Goal: Transaction & Acquisition: Purchase product/service

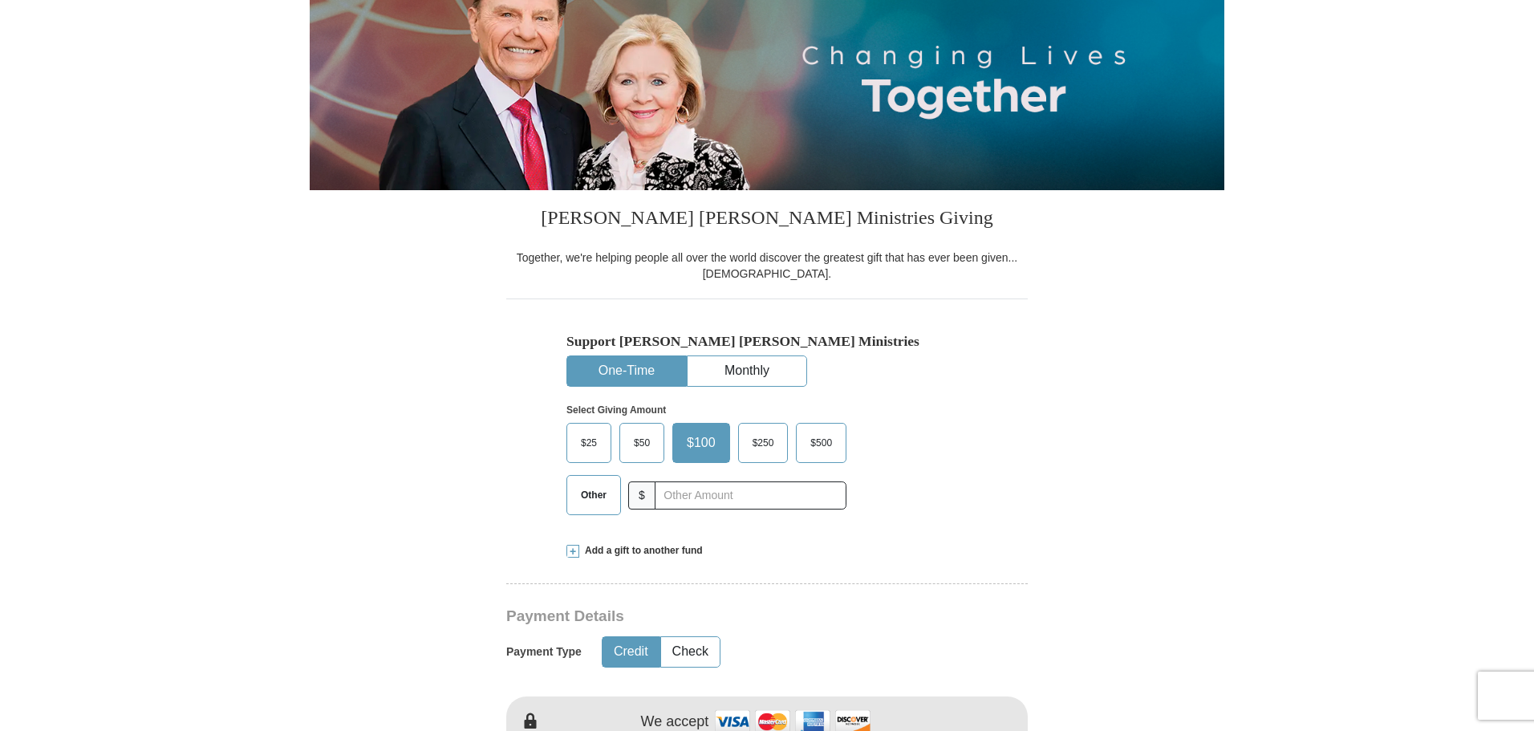
scroll to position [241, 0]
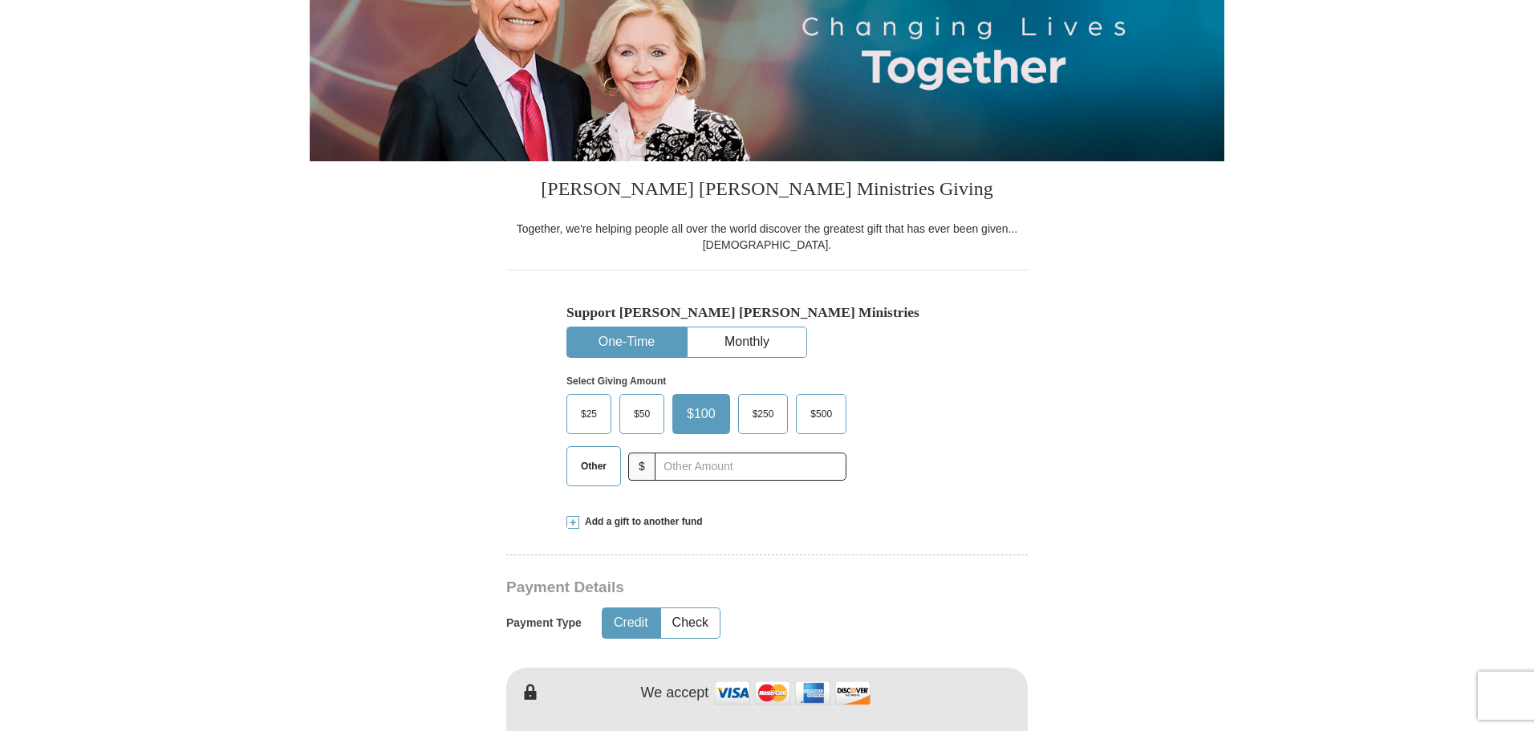
click at [589, 472] on span "Other" at bounding box center [594, 466] width 42 height 24
click at [0, 0] on input "Other" at bounding box center [0, 0] width 0 height 0
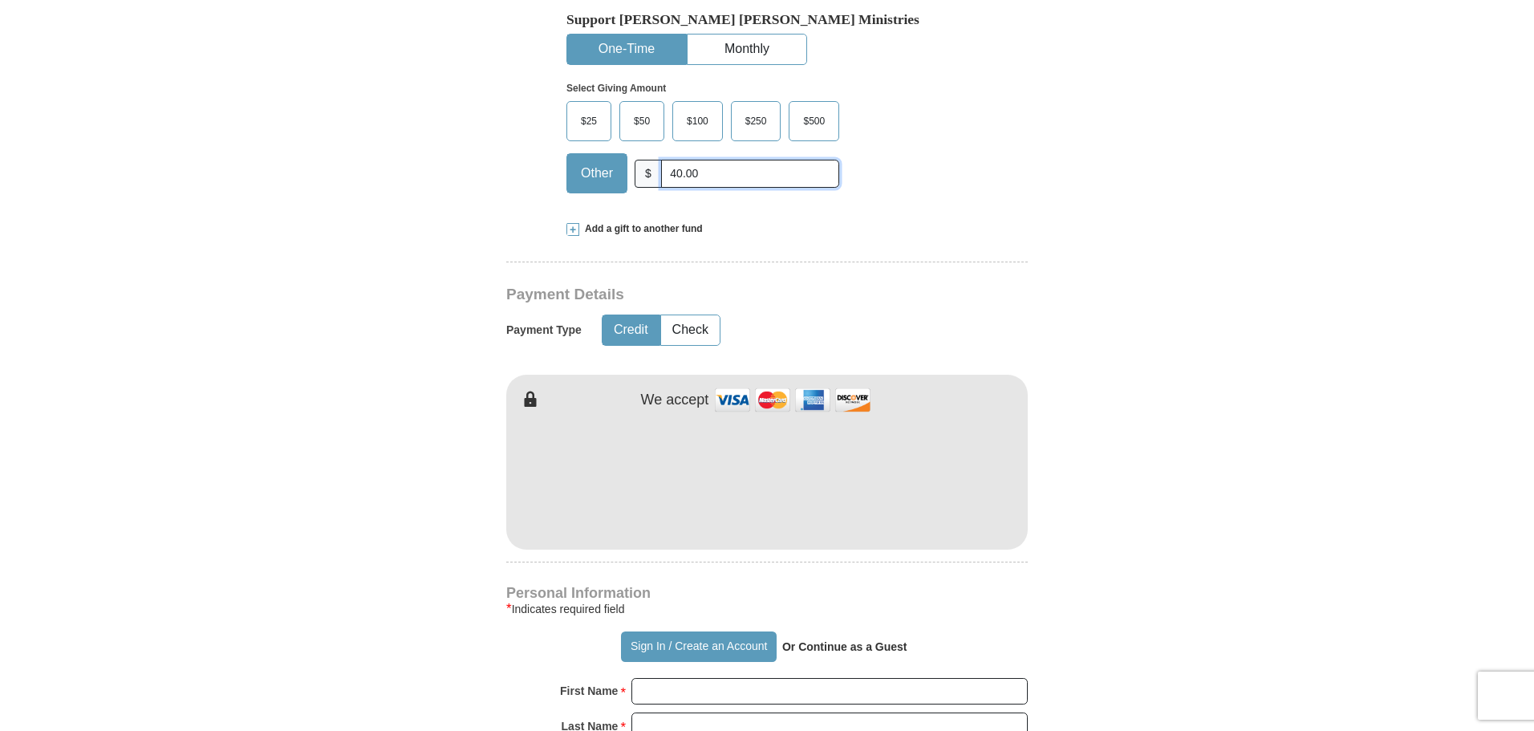
scroll to position [562, 0]
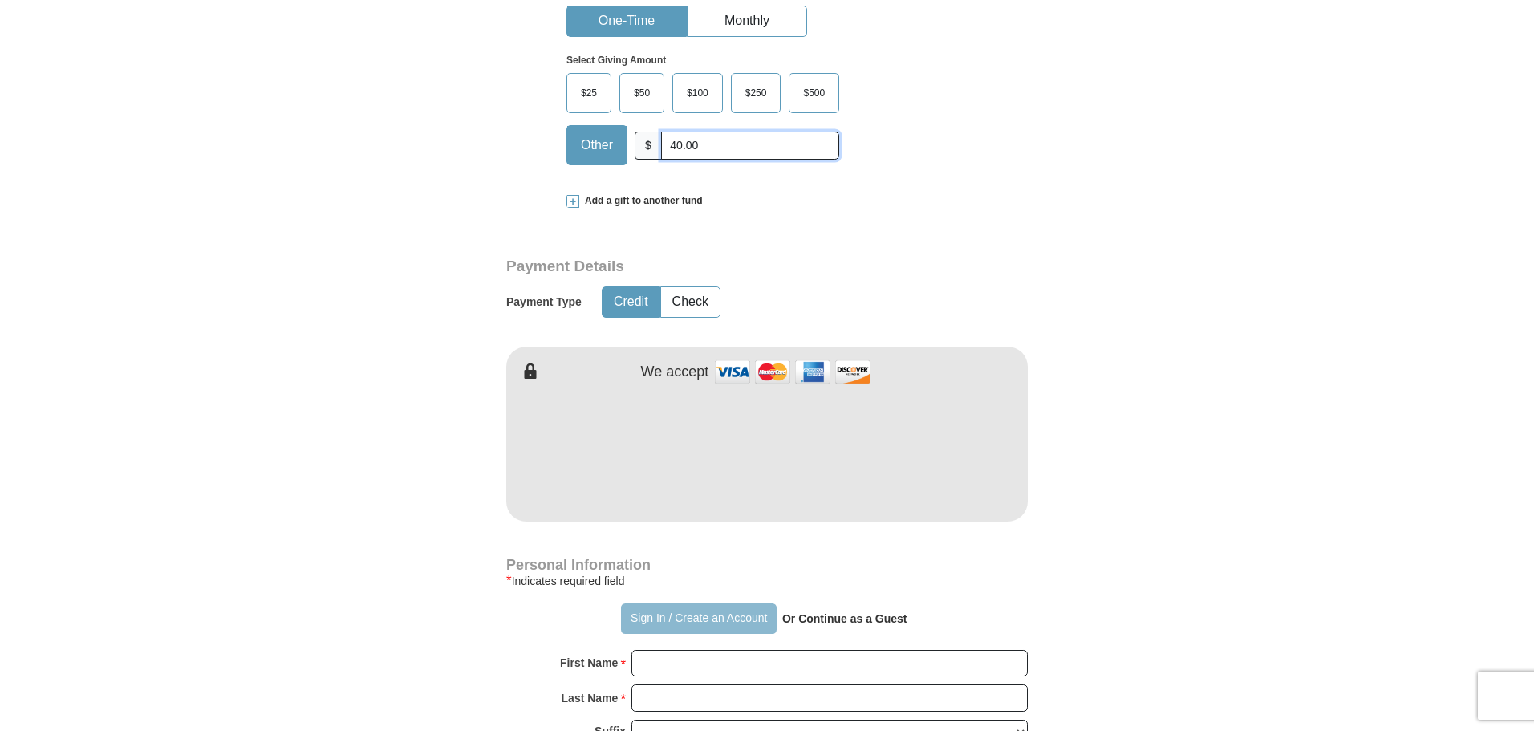
type input "40.00"
click at [648, 616] on button "Sign In / Create an Account" at bounding box center [698, 618] width 155 height 30
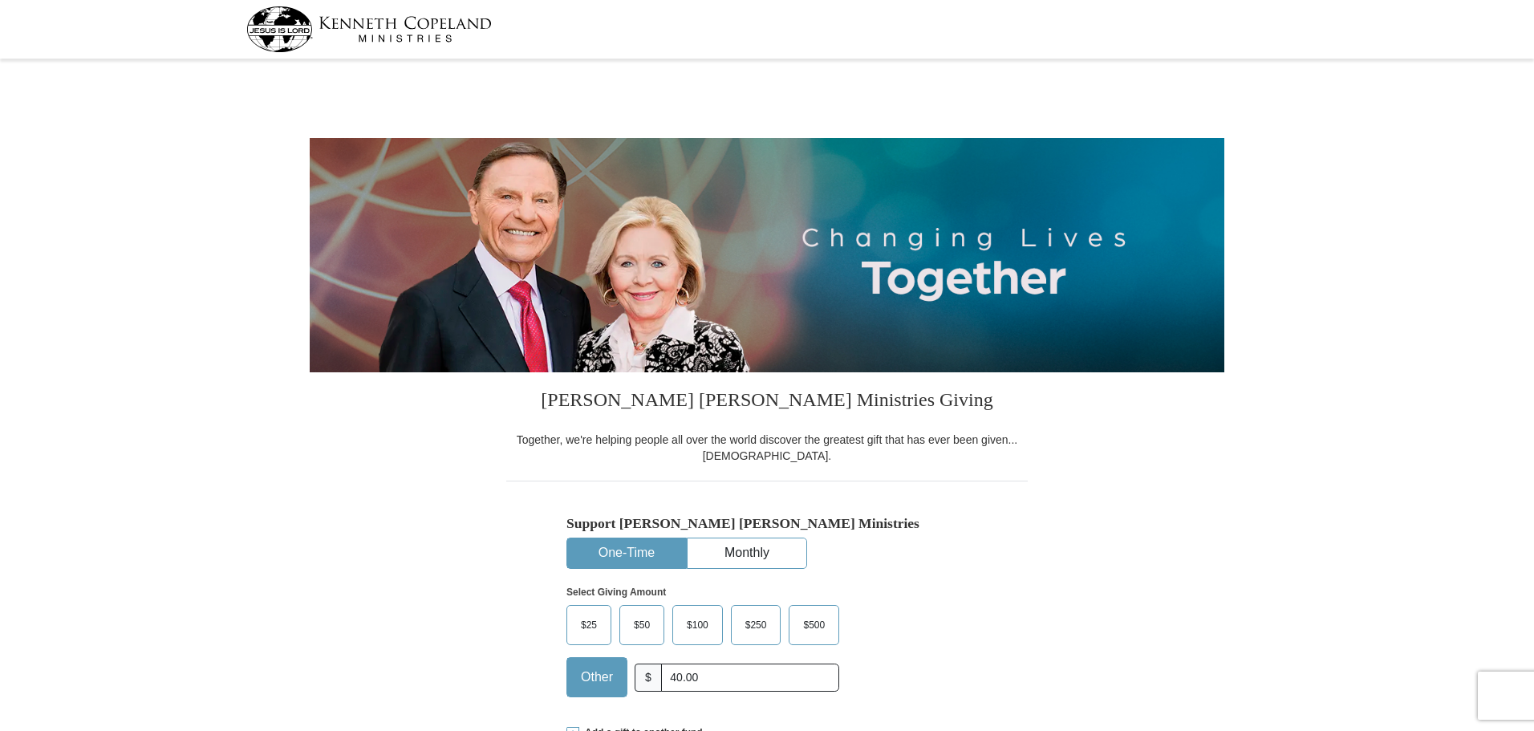
select select "TX"
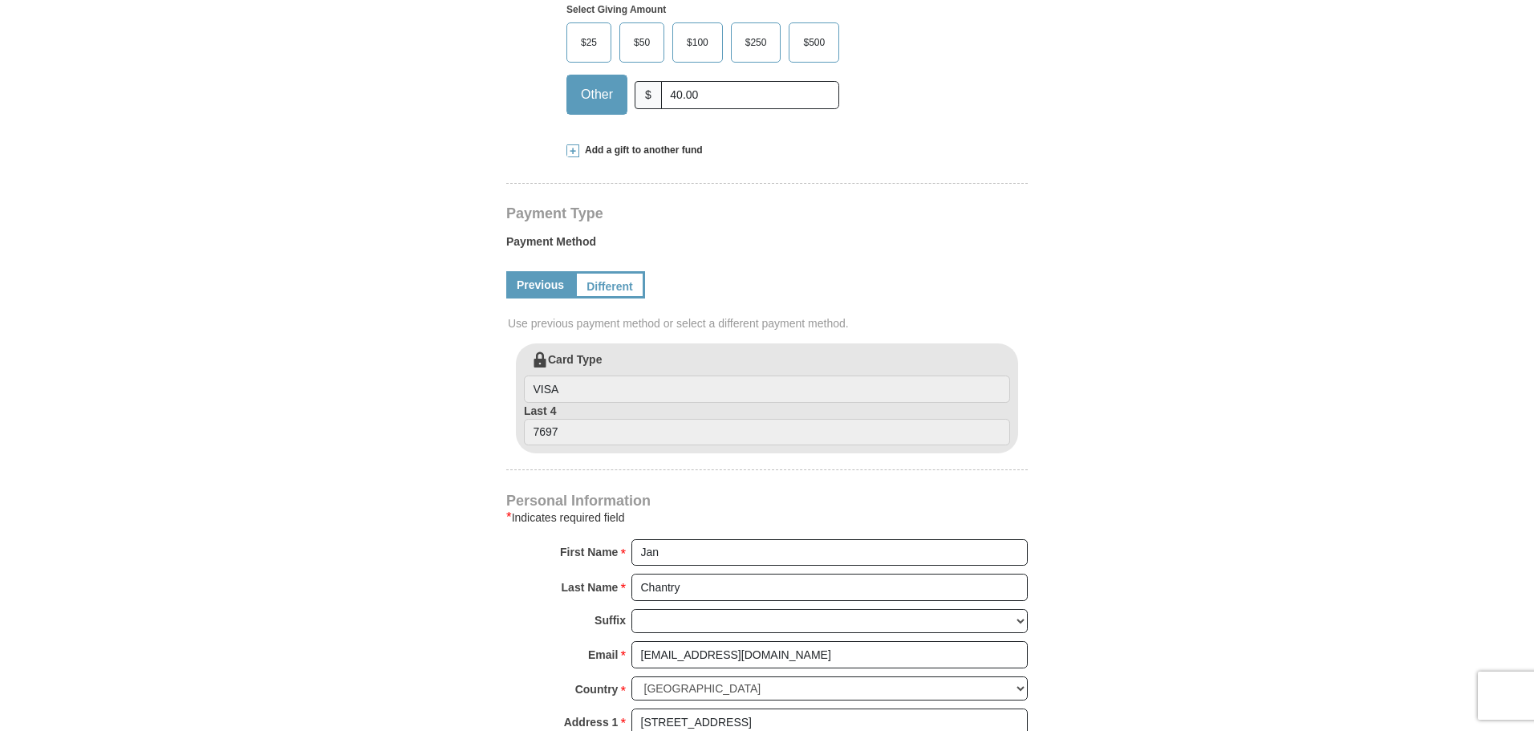
scroll to position [562, 0]
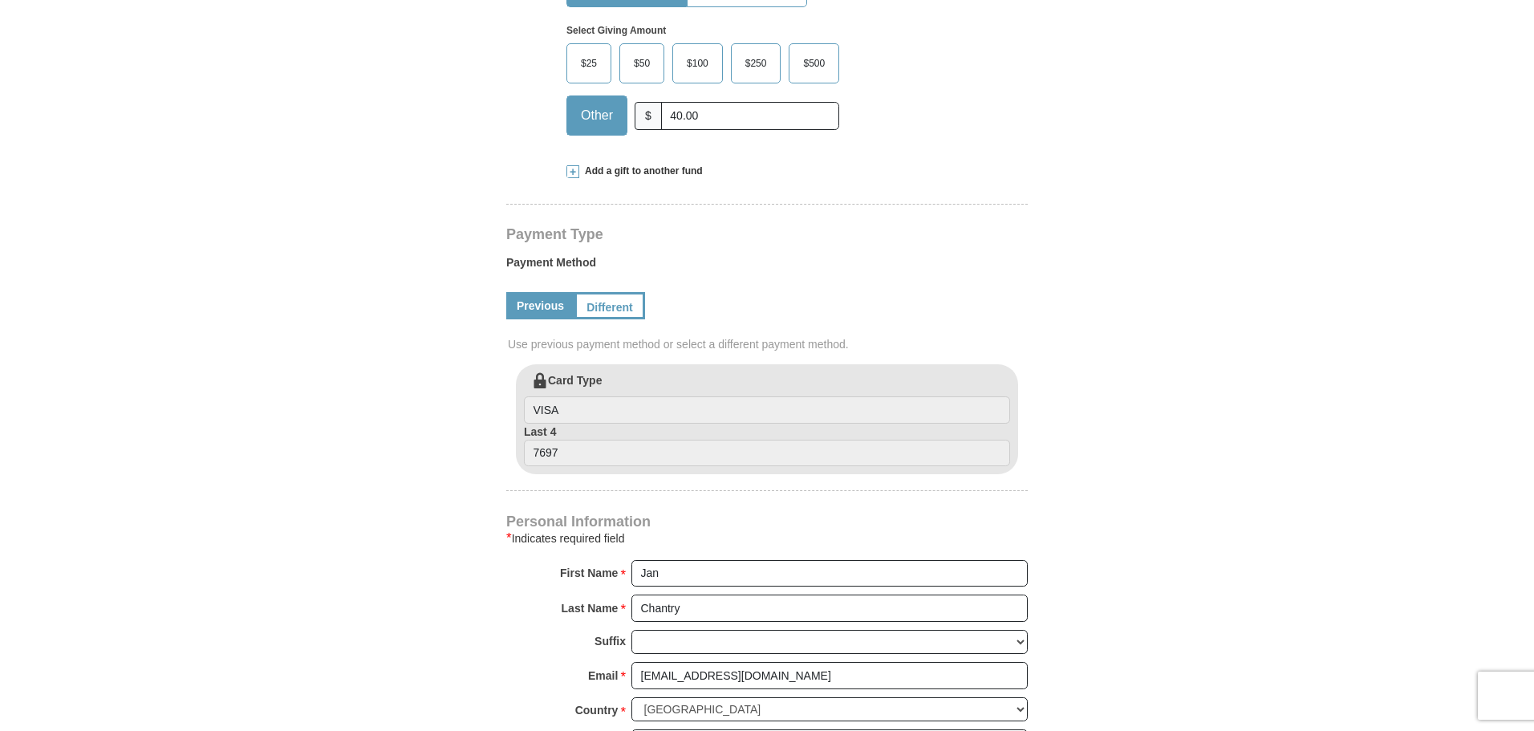
click at [537, 304] on link "Previous" at bounding box center [540, 305] width 68 height 27
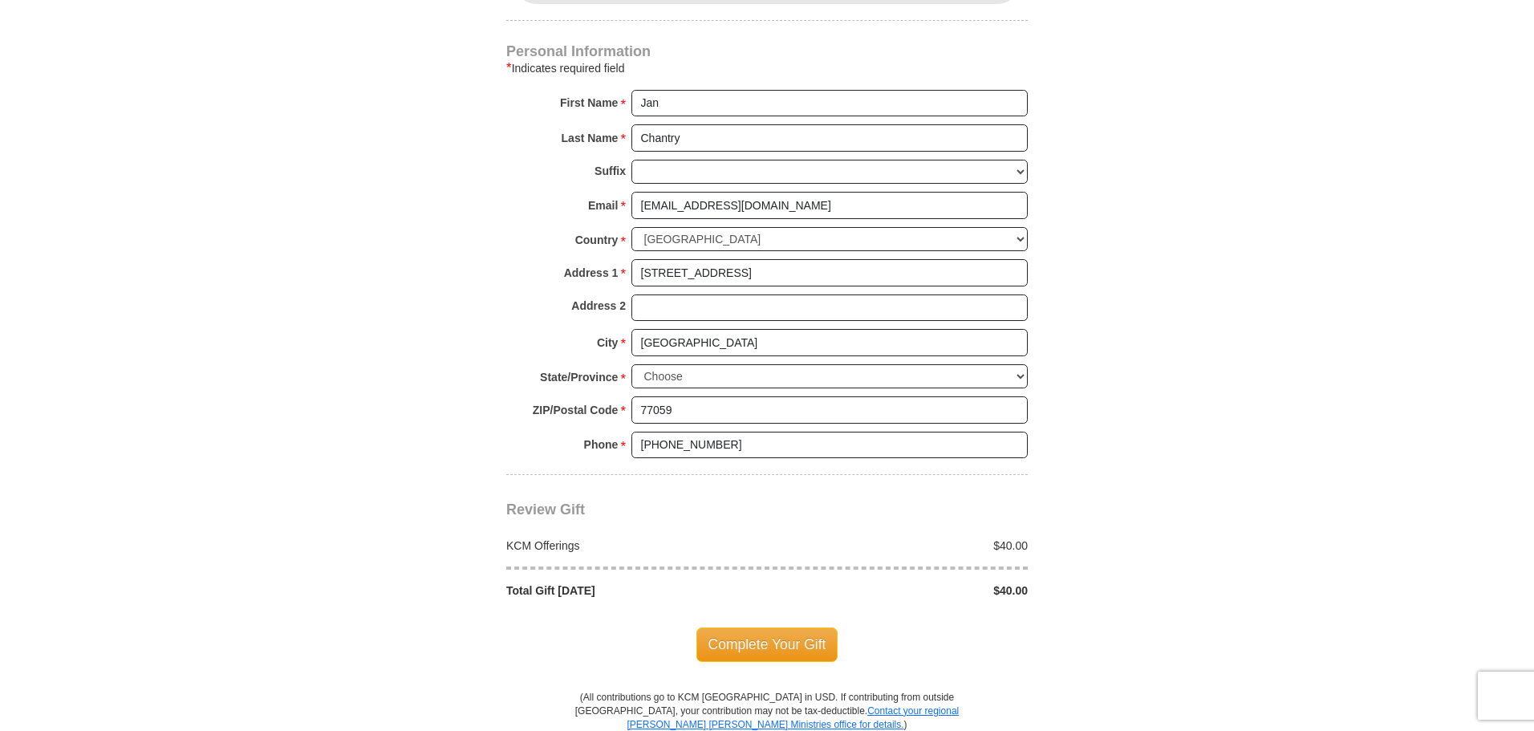
scroll to position [1123, 0]
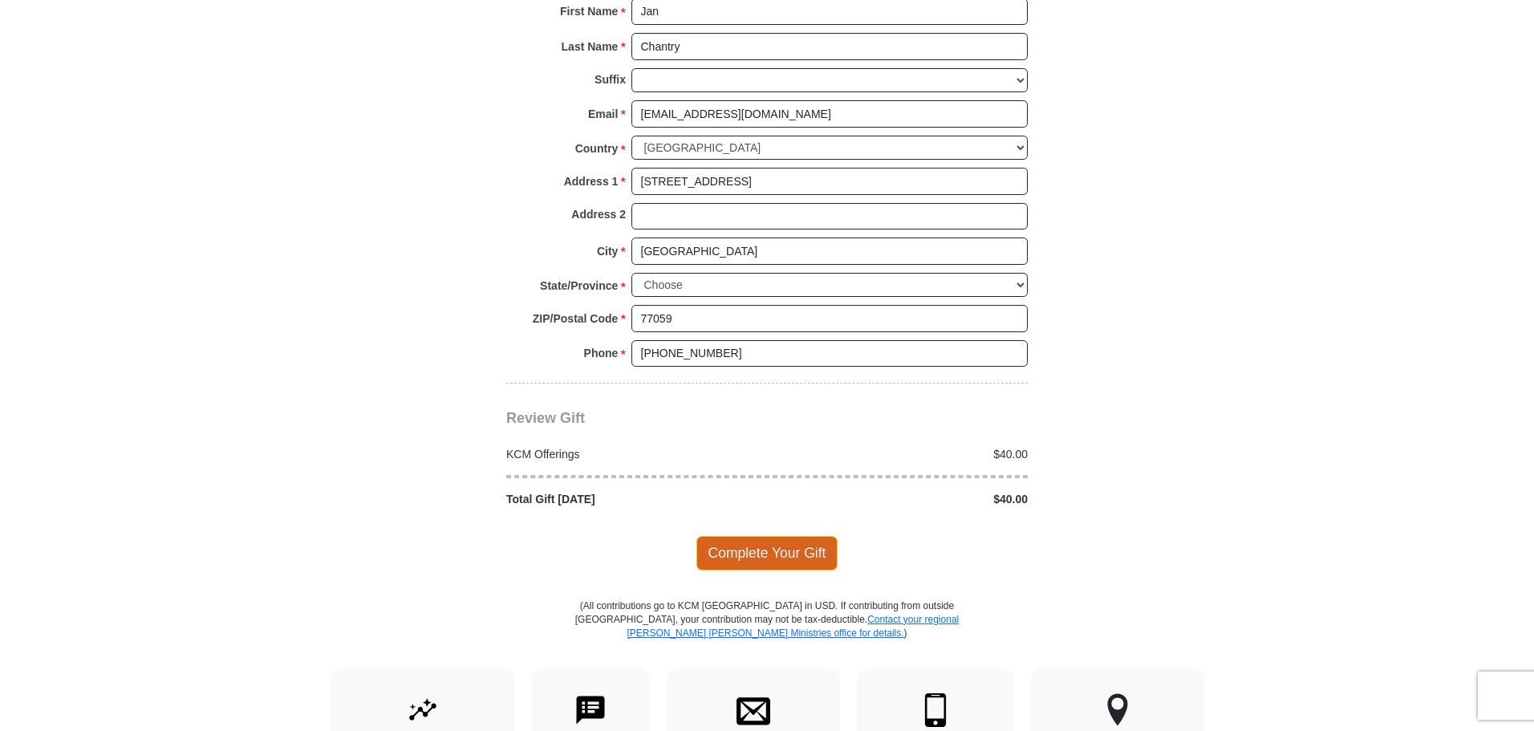
click at [778, 554] on span "Complete Your Gift" at bounding box center [767, 553] width 142 height 34
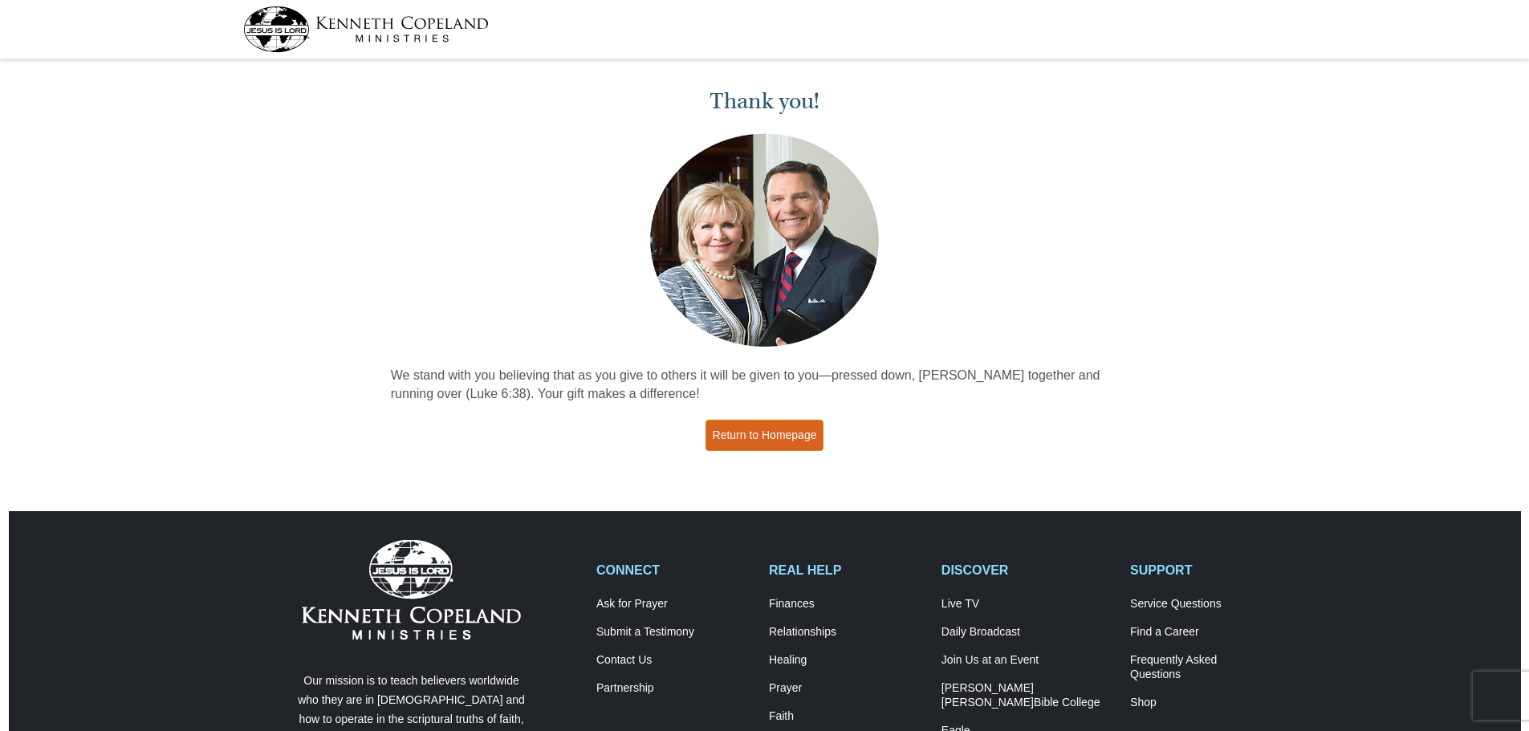
click at [761, 435] on link "Return to Homepage" at bounding box center [764, 435] width 119 height 31
